Goal: Find specific page/section: Find specific page/section

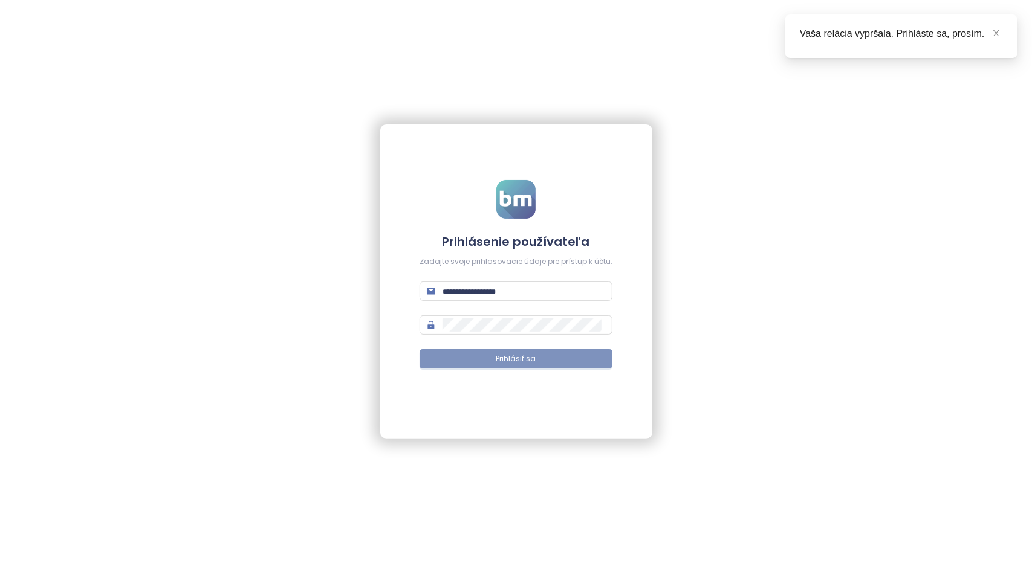
type input "**********"
click at [481, 356] on button "Prihlásiť sa" at bounding box center [516, 358] width 193 height 19
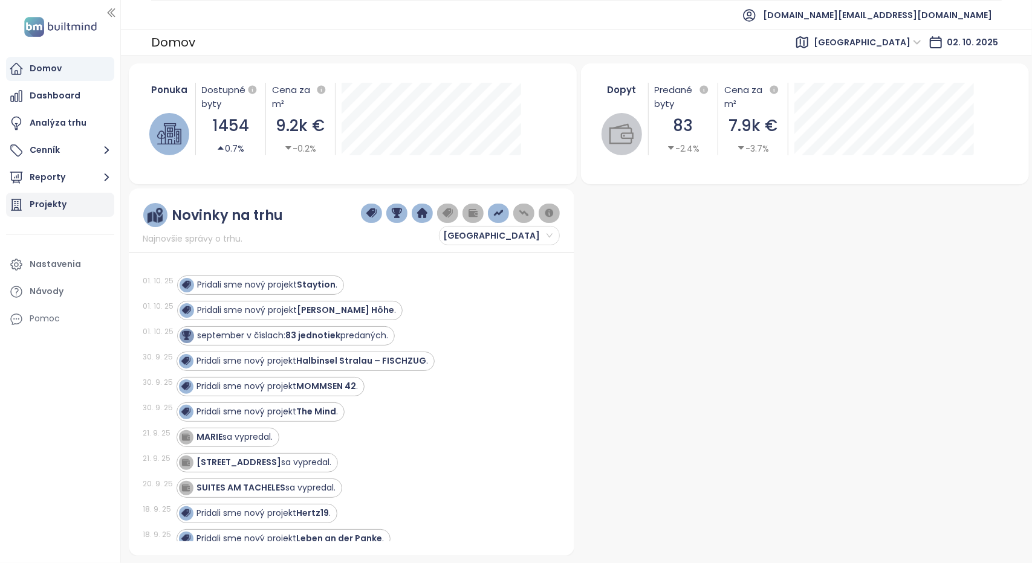
click at [47, 211] on div "Projekty" at bounding box center [48, 204] width 37 height 15
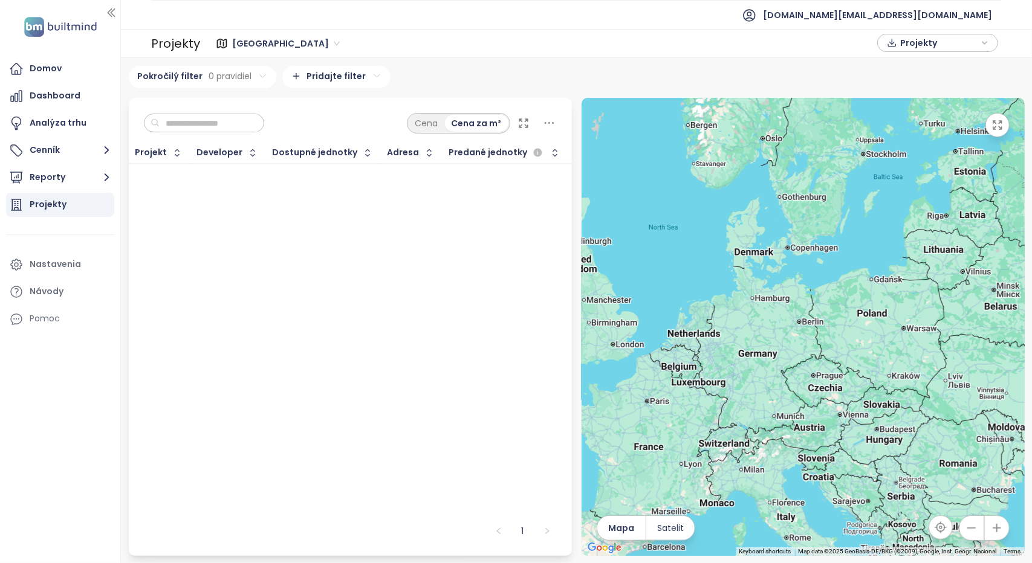
click at [248, 43] on span "[GEOGRAPHIC_DATA]" at bounding box center [286, 43] width 108 height 18
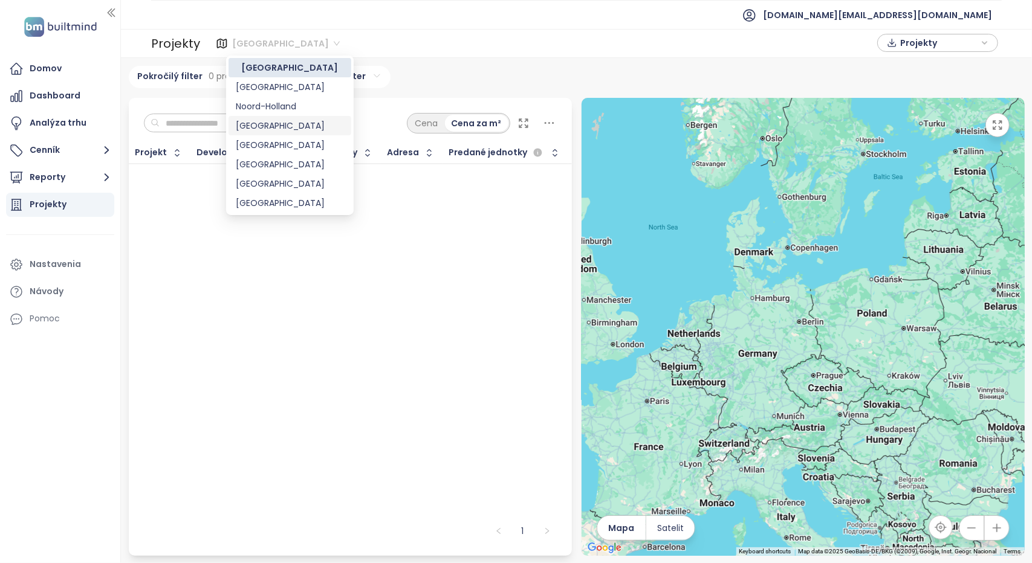
click at [264, 126] on div "[GEOGRAPHIC_DATA]" at bounding box center [290, 125] width 108 height 13
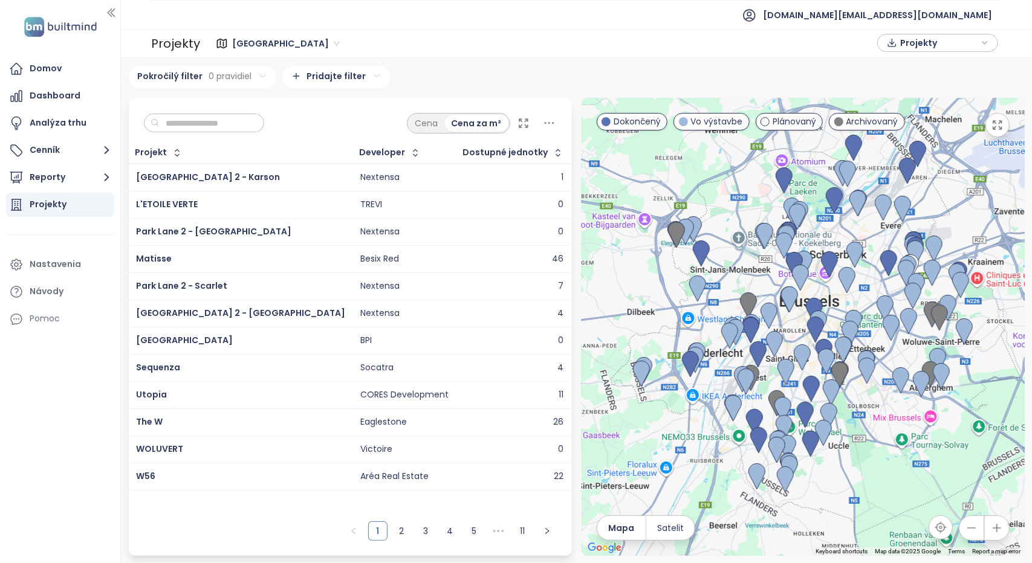
click at [220, 131] on input "text" at bounding box center [209, 123] width 98 height 18
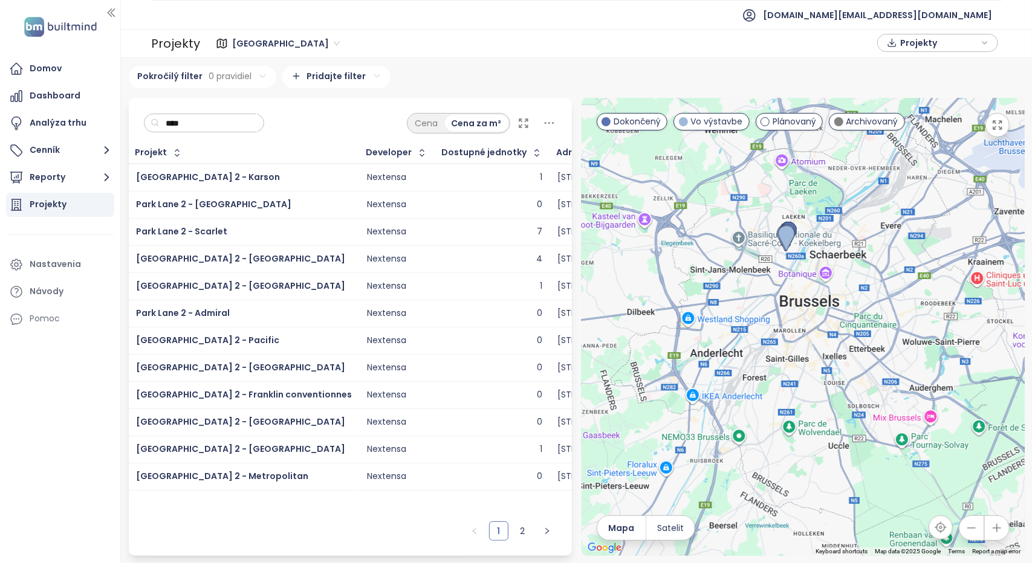
type input "****"
drag, startPoint x: 247, startPoint y: 291, endPoint x: 135, endPoint y: 290, distance: 111.8
click at [135, 290] on td "[GEOGRAPHIC_DATA] 2 - [GEOGRAPHIC_DATA]" at bounding box center [244, 286] width 231 height 27
click at [256, 291] on div "[GEOGRAPHIC_DATA] 2 - [GEOGRAPHIC_DATA]" at bounding box center [244, 286] width 216 height 15
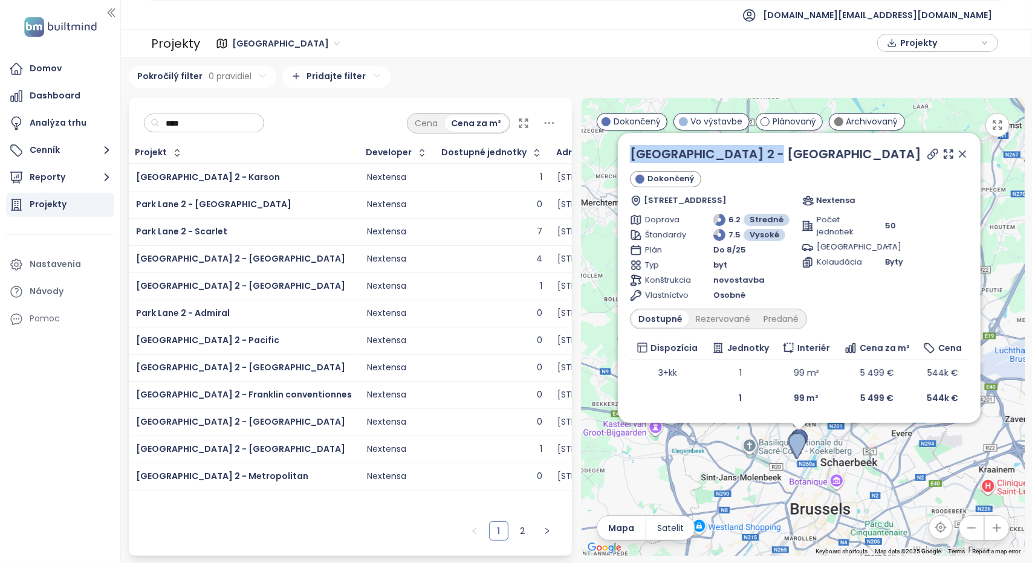
drag, startPoint x: 779, startPoint y: 155, endPoint x: 620, endPoint y: 151, distance: 159.1
click at [620, 151] on div "[GEOGRAPHIC_DATA] 2 - [GEOGRAPHIC_DATA] Dokončený Drève du [GEOGRAPHIC_DATA], […" at bounding box center [799, 278] width 363 height 290
copy link "[GEOGRAPHIC_DATA] 2 - [GEOGRAPHIC_DATA]"
